Goal: Find specific page/section: Find specific page/section

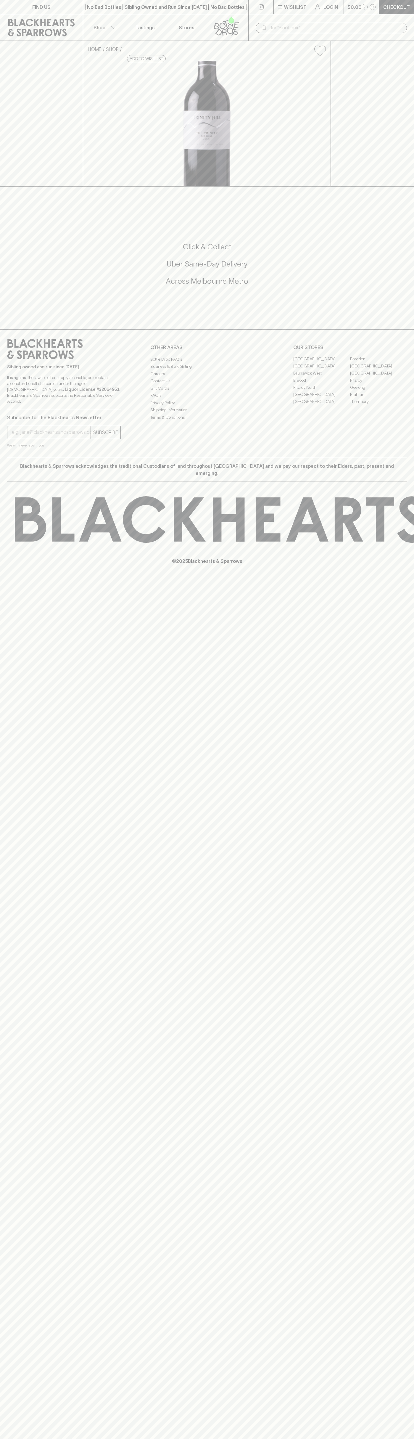
click at [379, 370] on link "[GEOGRAPHIC_DATA]" at bounding box center [378, 366] width 57 height 7
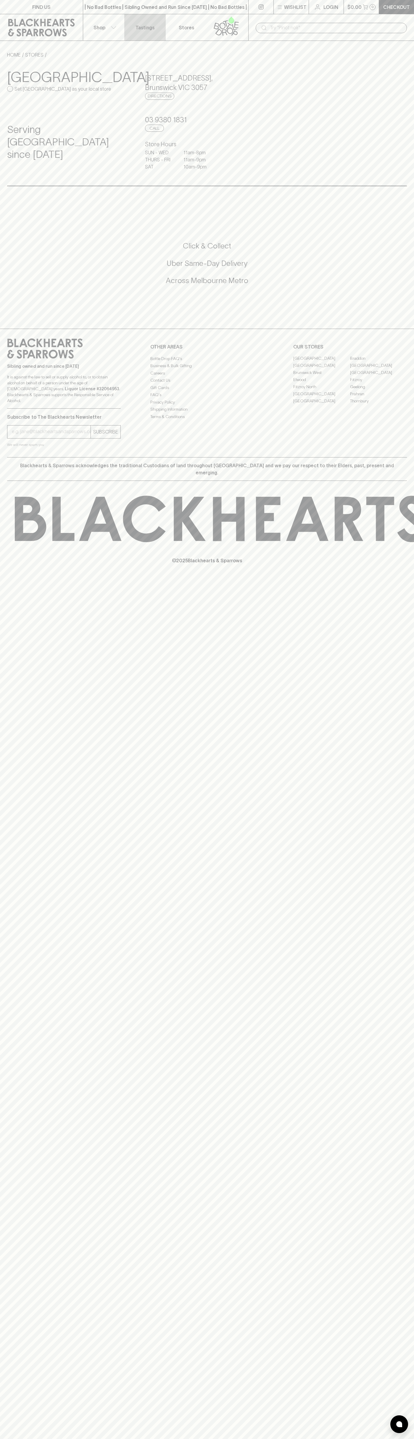
click at [148, 21] on link "Tastings" at bounding box center [144, 27] width 41 height 26
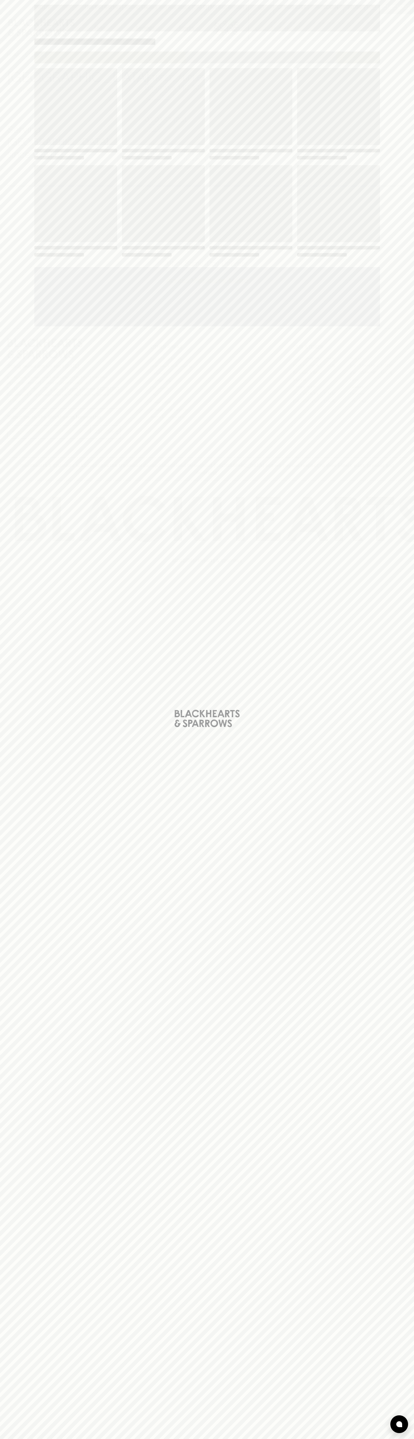
click at [359, 1439] on html "FIND US | No Bad Bottles | Sibling Owned and Run Since [DATE] | No Bad Bottles …" at bounding box center [207, 719] width 414 height 1439
click at [2, 169] on div "Loading" at bounding box center [207, 719] width 414 height 1439
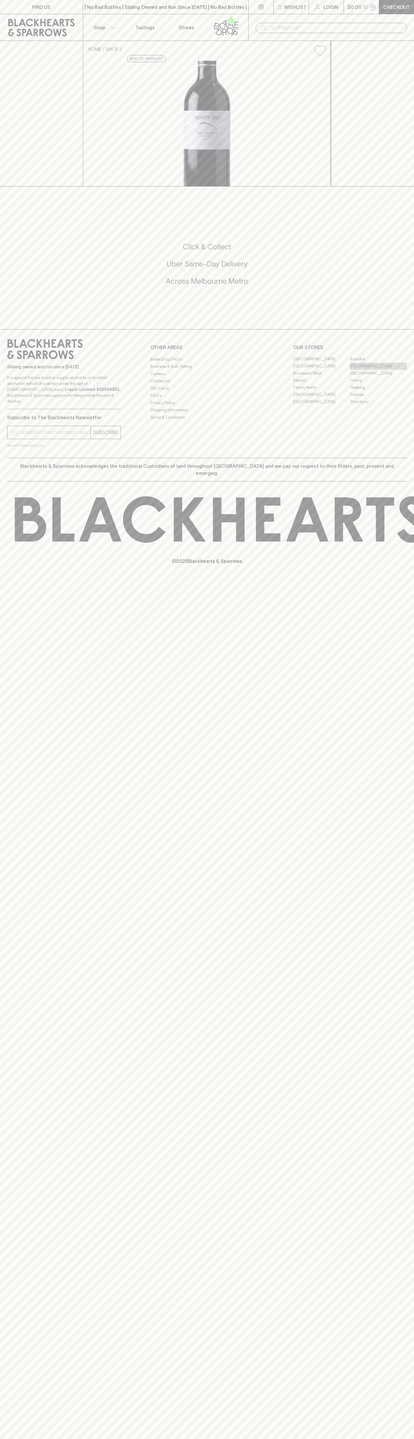
click at [379, 370] on link "[GEOGRAPHIC_DATA]" at bounding box center [378, 366] width 57 height 7
